Goal: Task Accomplishment & Management: Complete application form

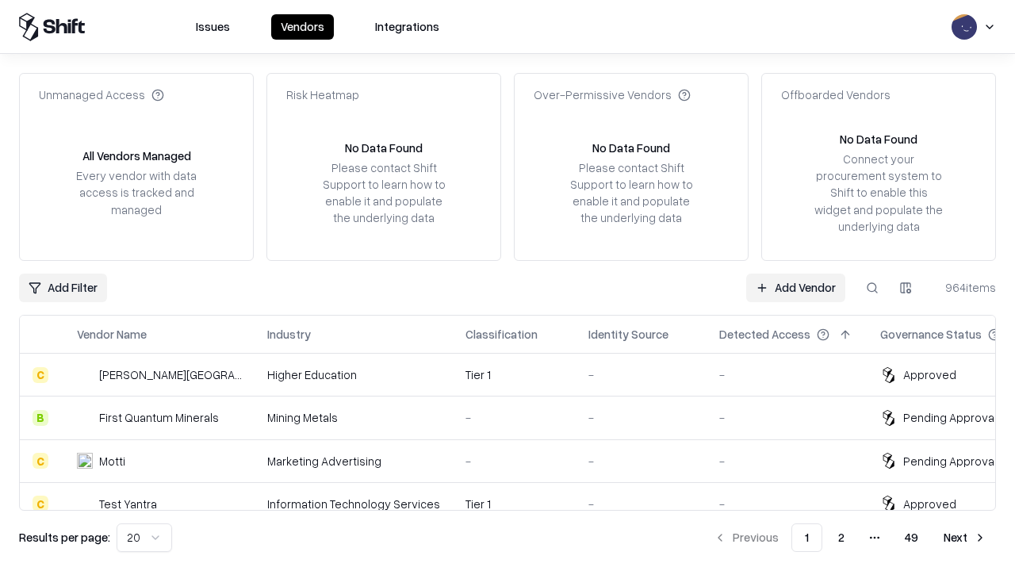
click at [795, 287] on link "Add Vendor" at bounding box center [795, 288] width 99 height 29
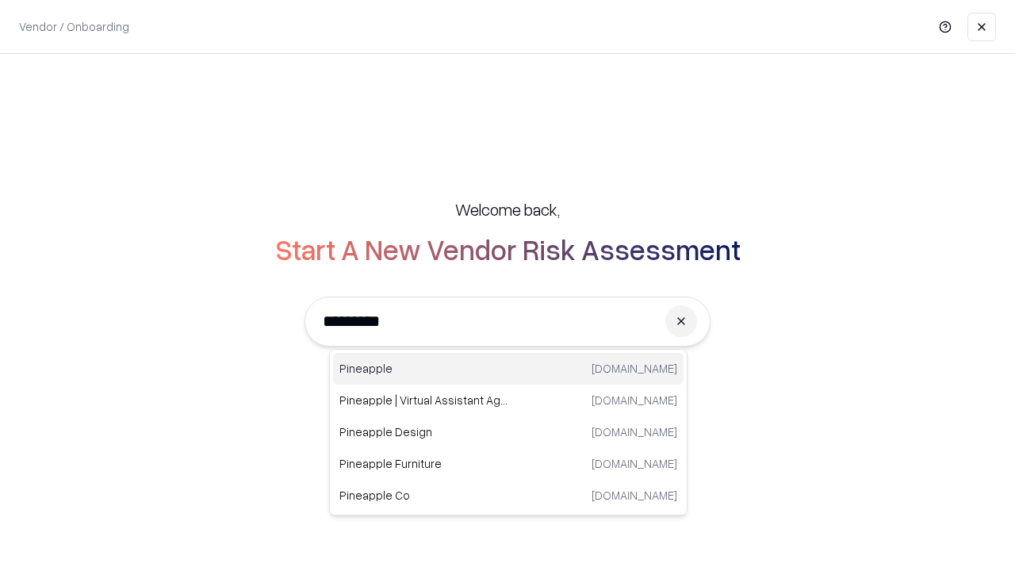
click at [508, 369] on div "Pineapple pineappleenergy.com" at bounding box center [508, 369] width 350 height 32
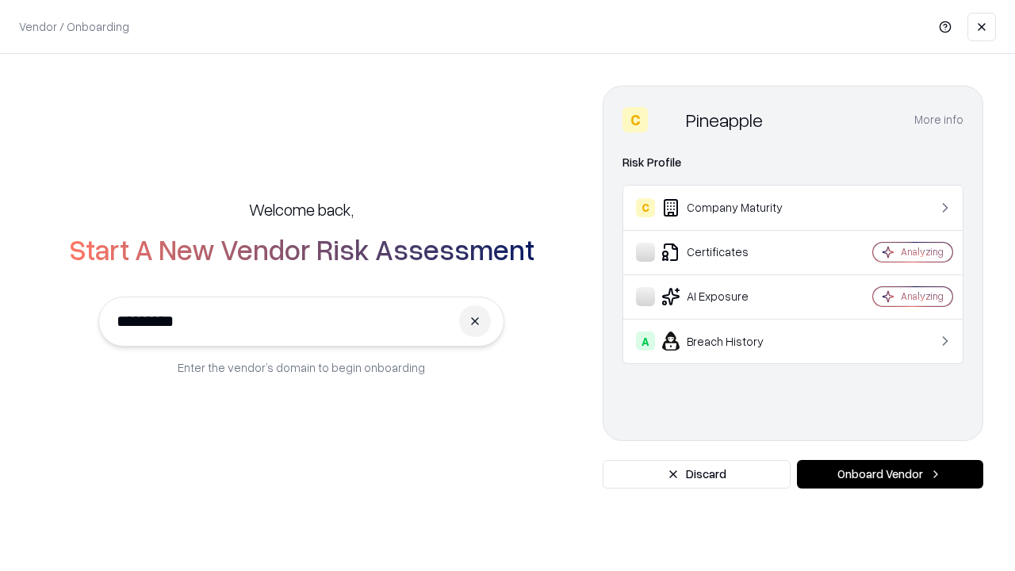
type input "*********"
click at [890, 474] on button "Onboard Vendor" at bounding box center [890, 474] width 186 height 29
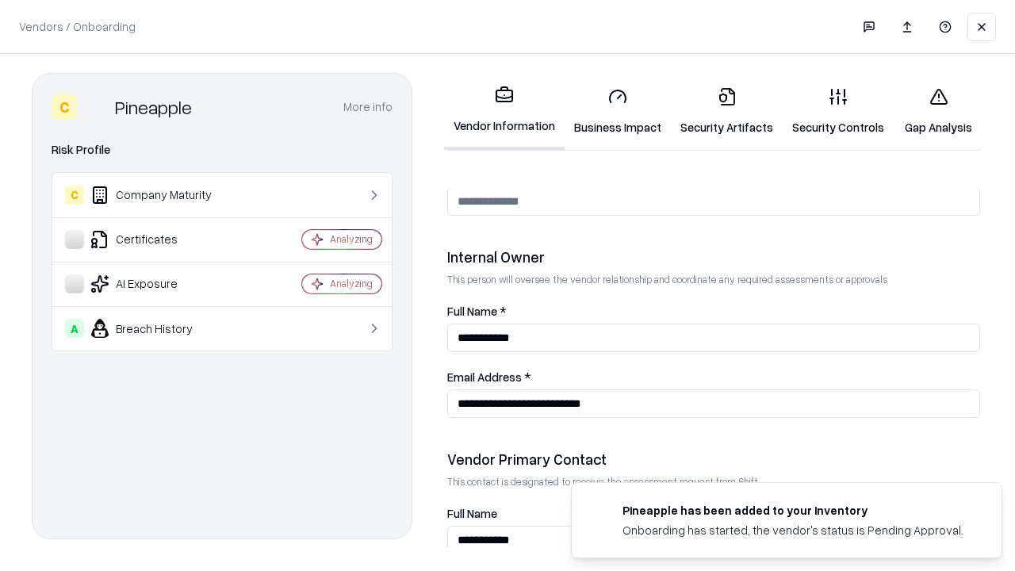
scroll to position [822, 0]
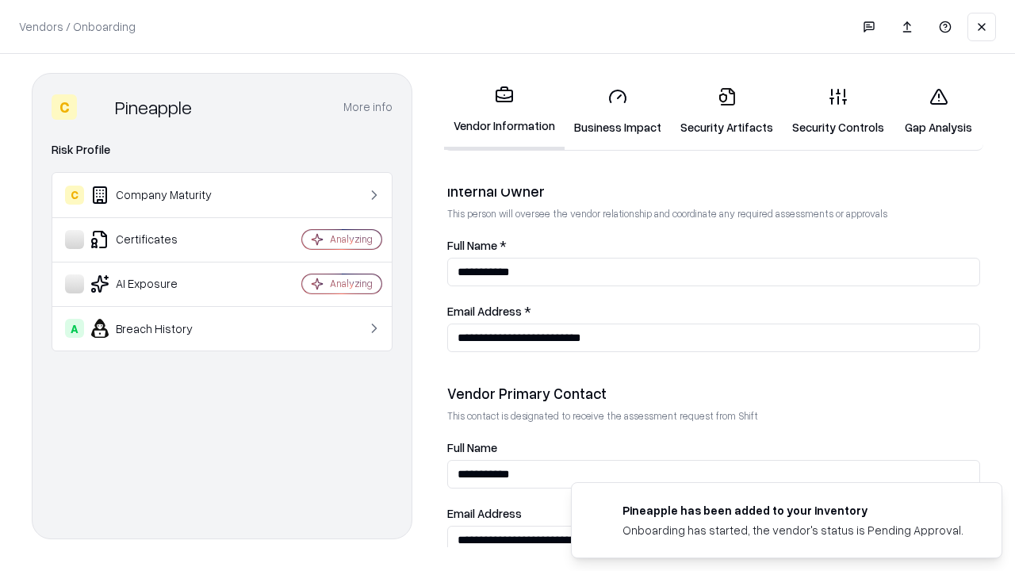
click at [618, 111] on link "Business Impact" at bounding box center [618, 112] width 106 height 74
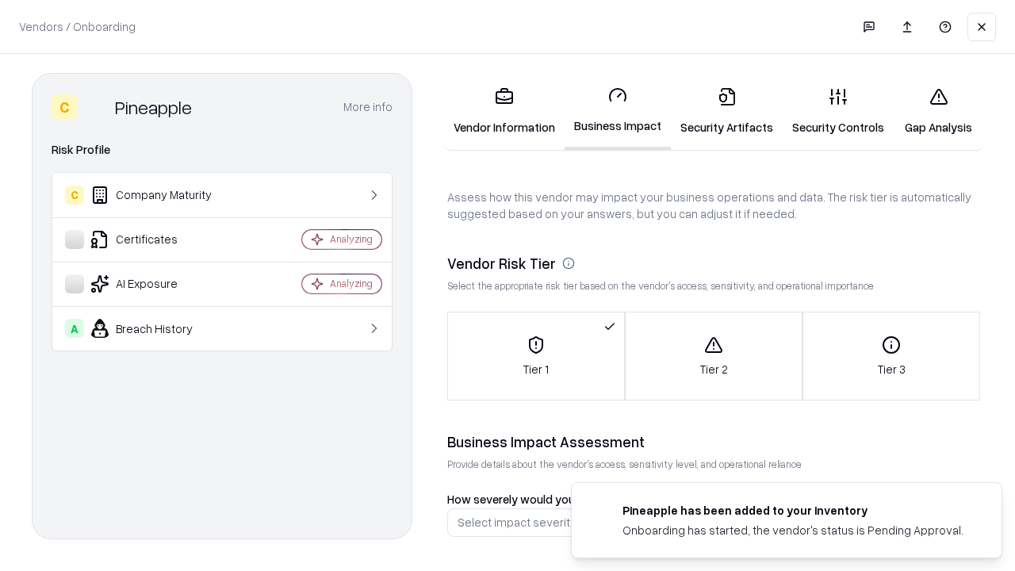
click at [726, 111] on link "Security Artifacts" at bounding box center [727, 112] width 112 height 74
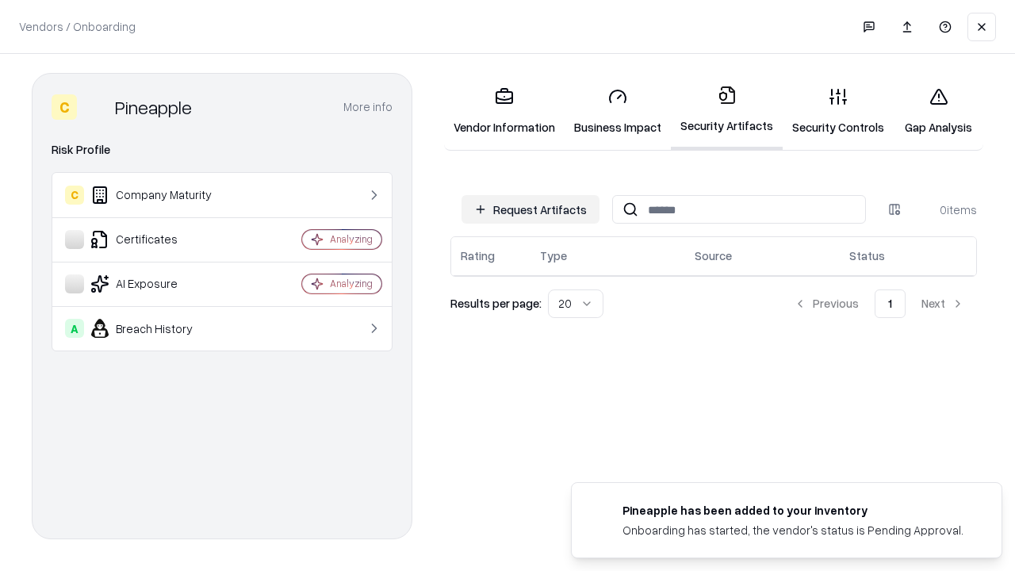
click at [530, 209] on button "Request Artifacts" at bounding box center [531, 209] width 138 height 29
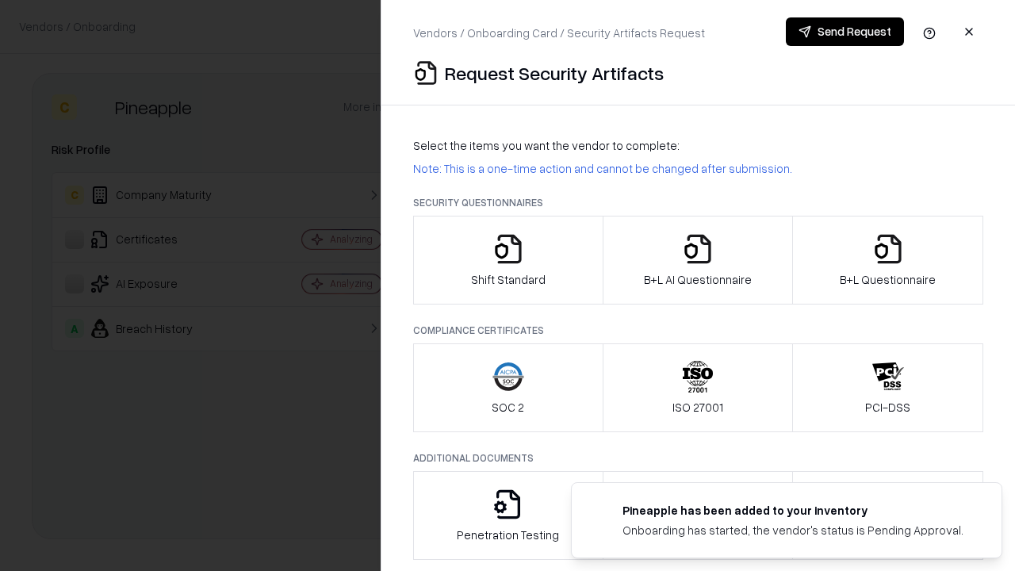
click at [508, 260] on icon "button" at bounding box center [508, 249] width 32 height 32
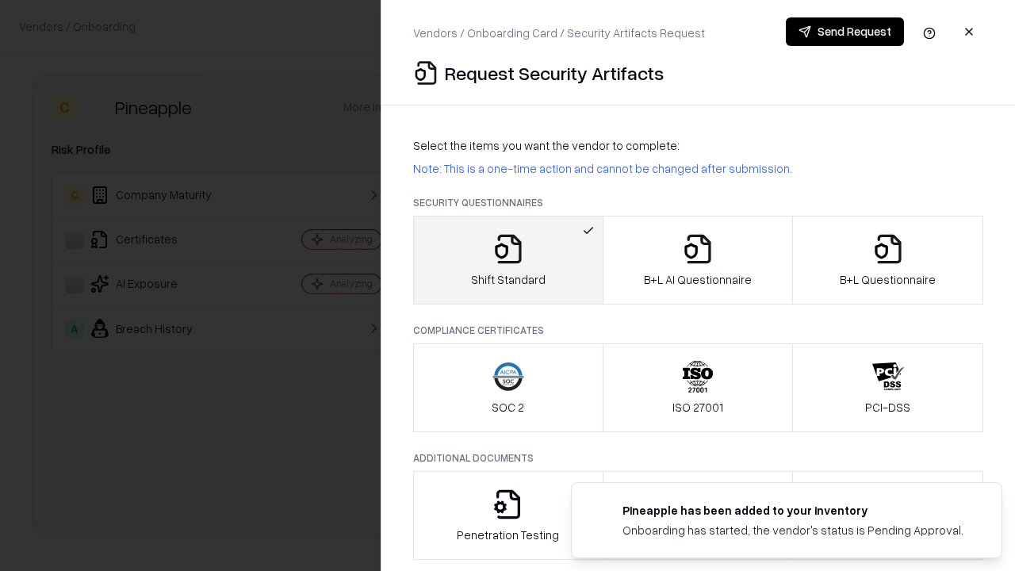
click at [845, 32] on button "Send Request" at bounding box center [845, 31] width 118 height 29
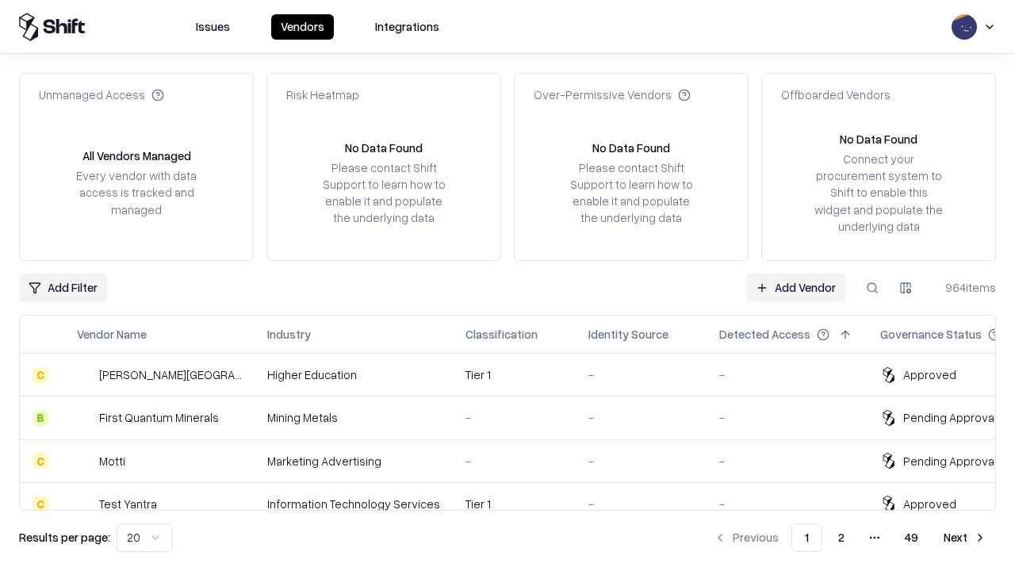
click at [872, 287] on button at bounding box center [872, 288] width 29 height 29
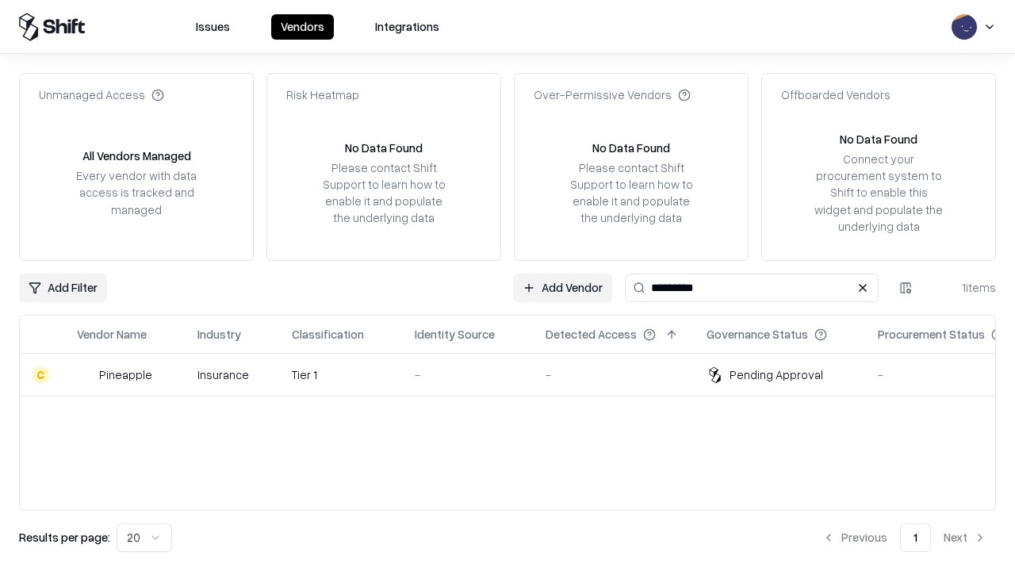
type input "*********"
click at [517, 374] on div "-" at bounding box center [467, 374] width 105 height 17
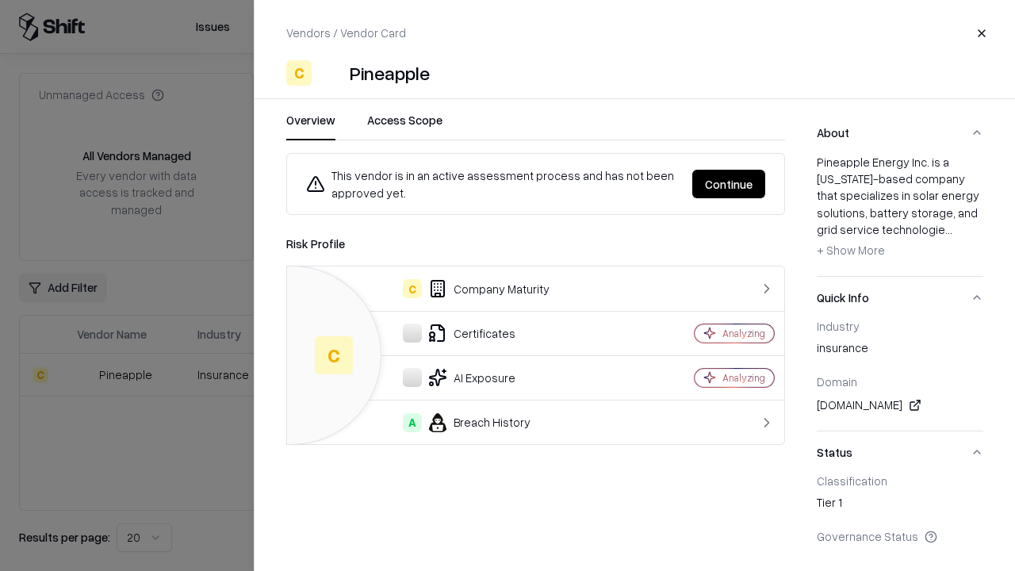
click at [729, 184] on button "Continue" at bounding box center [728, 184] width 73 height 29
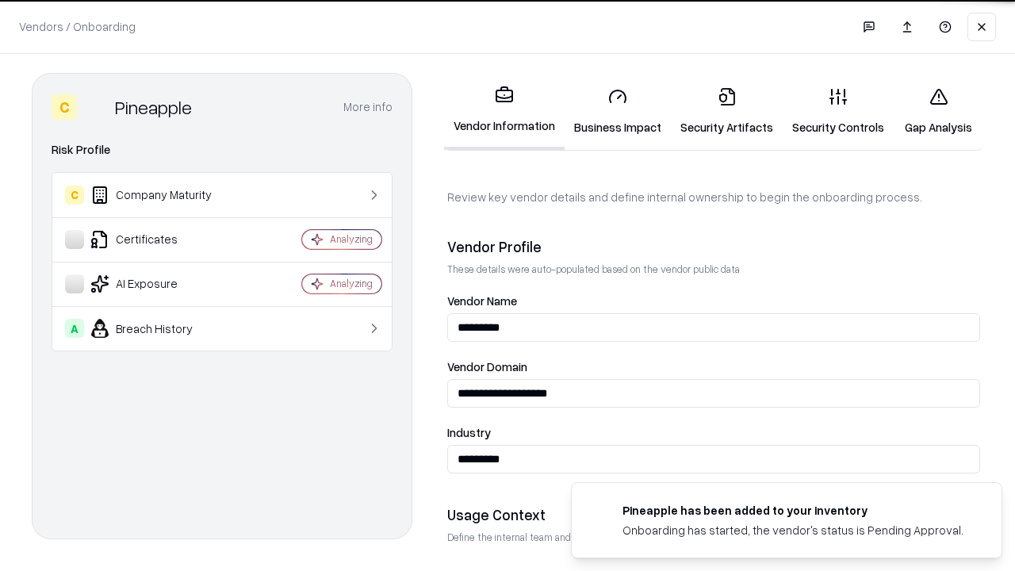
click at [726, 111] on link "Security Artifacts" at bounding box center [727, 112] width 112 height 74
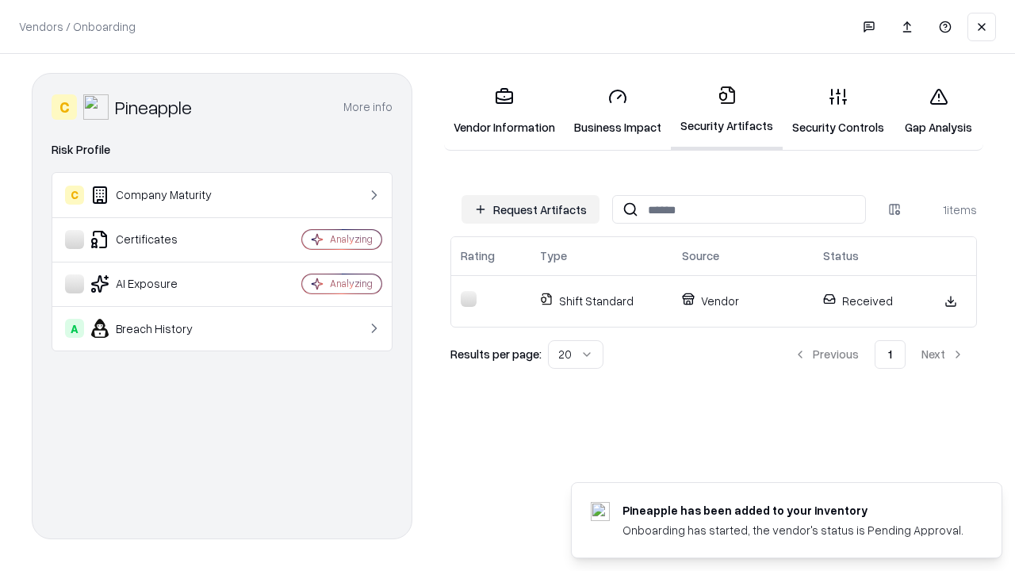
click at [938, 111] on link "Gap Analysis" at bounding box center [939, 112] width 90 height 74
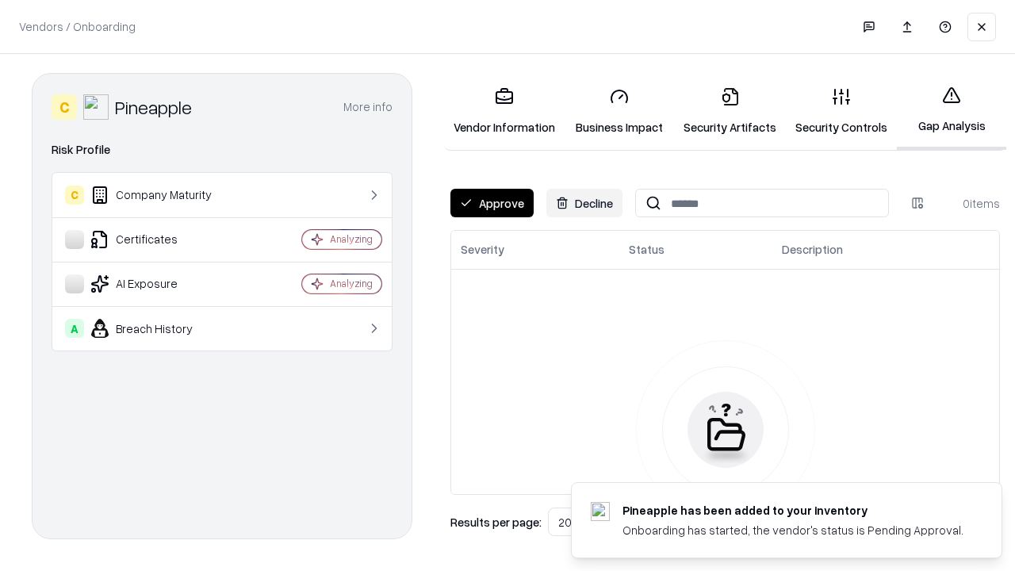
click at [492, 203] on button "Approve" at bounding box center [491, 203] width 83 height 29
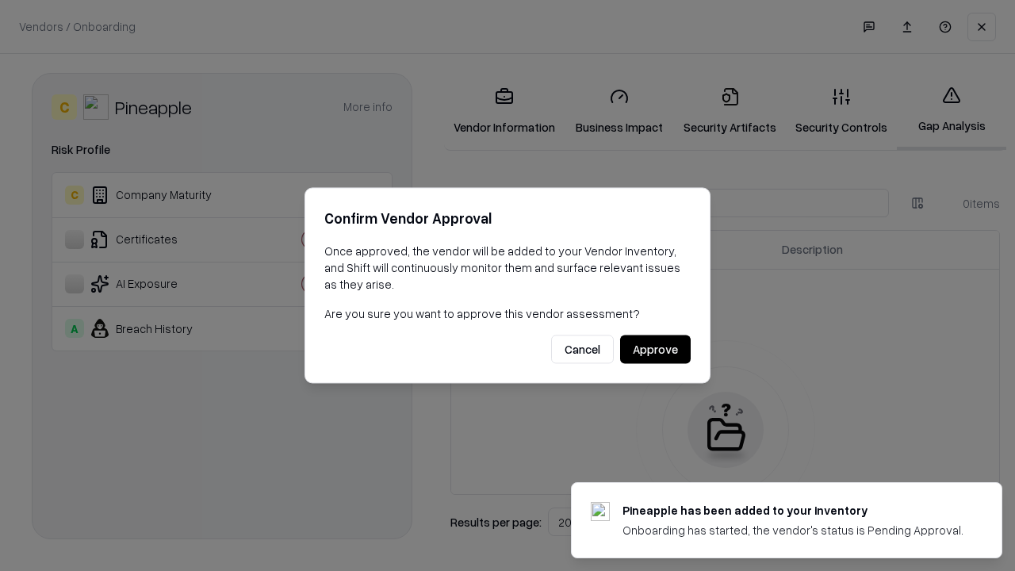
click at [655, 349] on button "Approve" at bounding box center [655, 349] width 71 height 29
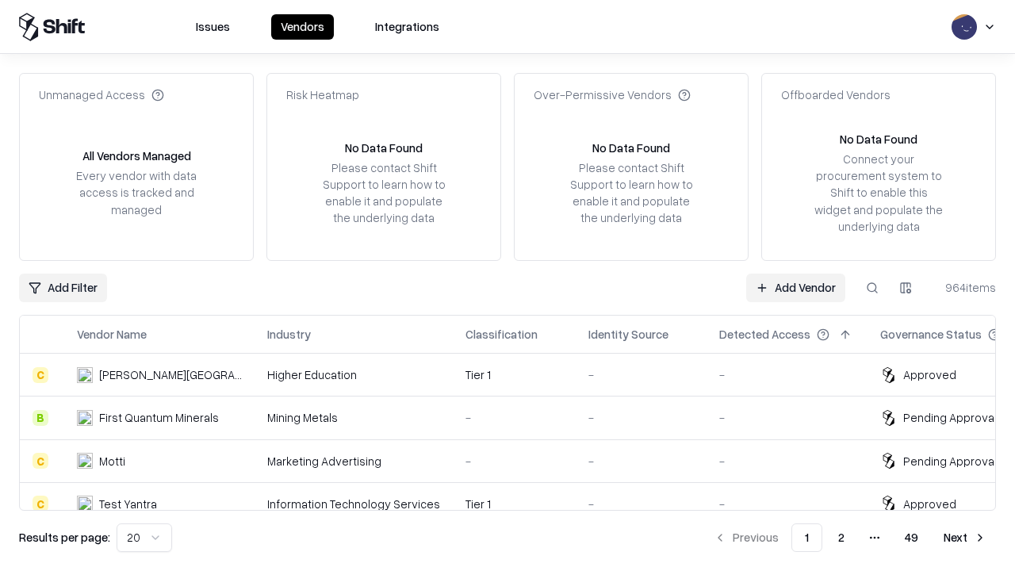
type input "*********"
click at [795, 287] on link "Add Vendor" at bounding box center [795, 288] width 99 height 29
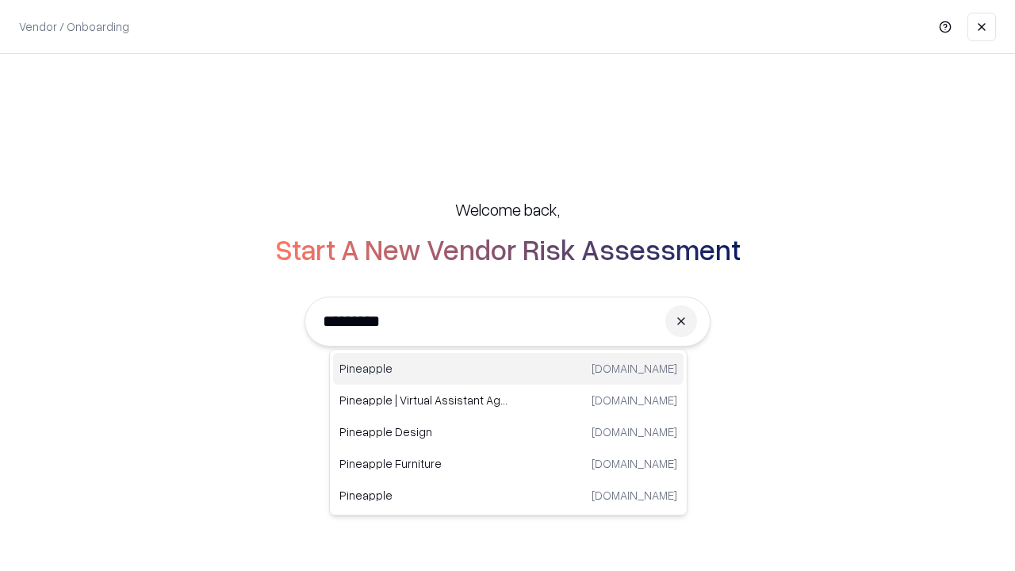
click at [508, 369] on div "Pineapple [DOMAIN_NAME]" at bounding box center [508, 369] width 350 height 32
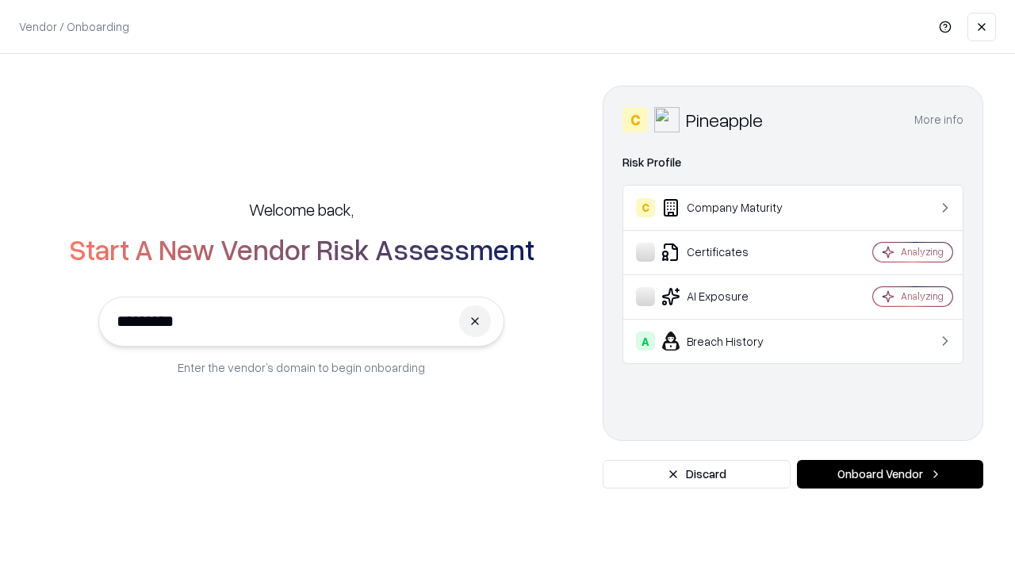
type input "*********"
click at [890, 474] on button "Onboard Vendor" at bounding box center [890, 474] width 186 height 29
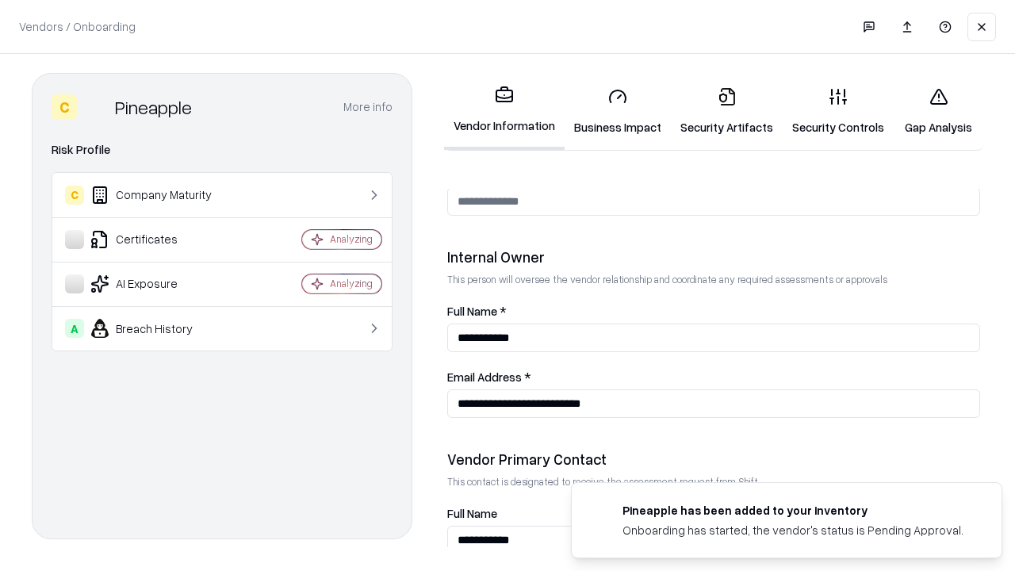
scroll to position [822, 0]
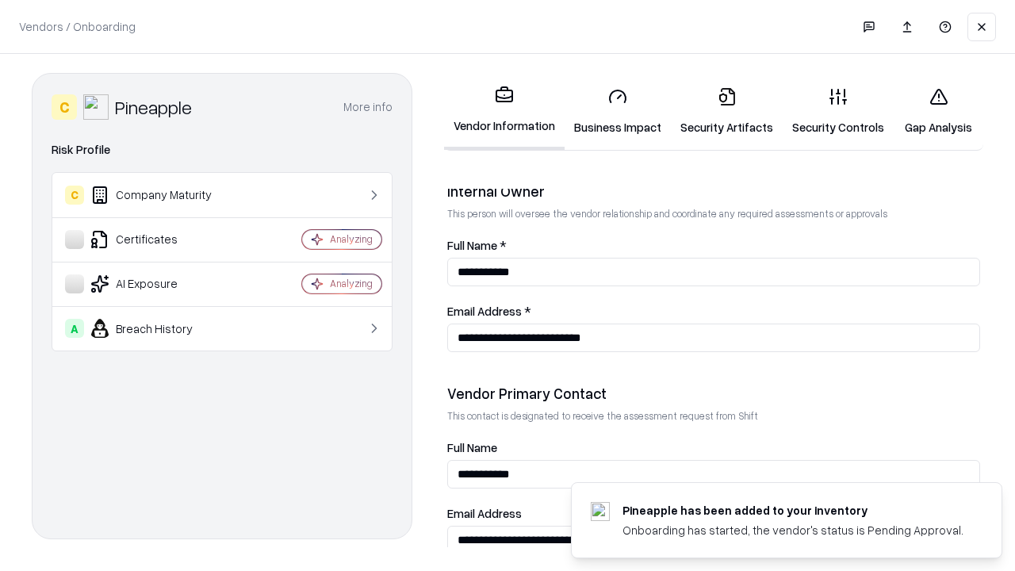
click at [938, 111] on link "Gap Analysis" at bounding box center [939, 112] width 90 height 74
